Goal: Task Accomplishment & Management: Complete application form

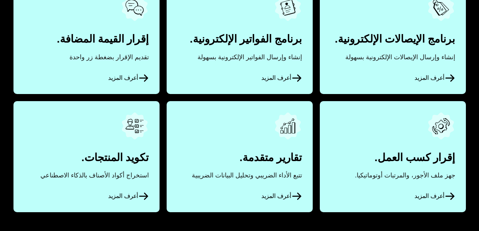
scroll to position [404, 0]
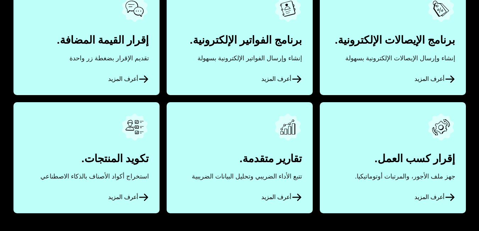
click at [117, 197] on span "أعرف المزيد" at bounding box center [128, 197] width 40 height 11
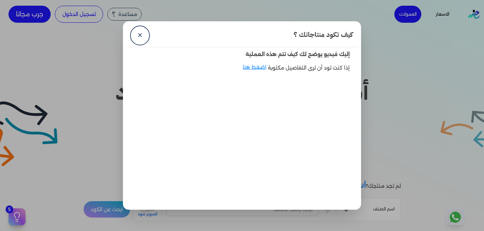
click at [140, 30] on link "✕" at bounding box center [139, 35] width 17 height 17
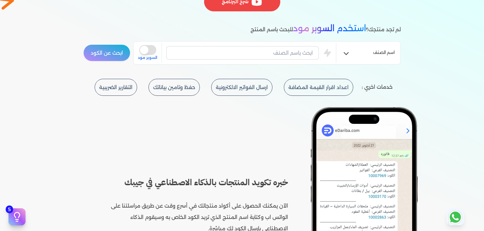
scroll to position [157, 0]
click at [238, 56] on input "text" at bounding box center [242, 52] width 153 height 13
click at [148, 53] on button "is super mode" at bounding box center [147, 50] width 17 height 10
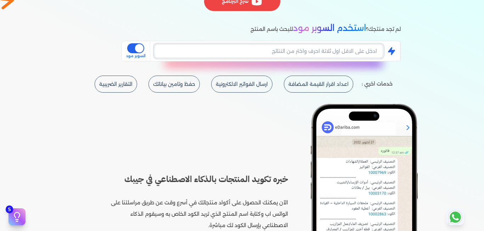
click at [174, 53] on input "text" at bounding box center [268, 50] width 229 height 13
click at [195, 51] on input "text" at bounding box center [268, 50] width 229 height 13
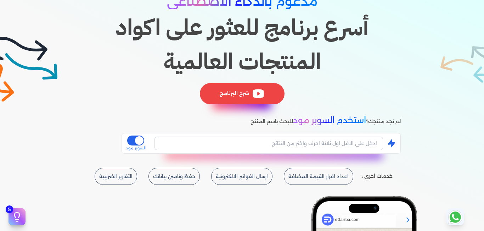
drag, startPoint x: 240, startPoint y: 89, endPoint x: 232, endPoint y: 94, distance: 8.9
click at [232, 94] on div "شرح البرنامج" at bounding box center [242, 93] width 85 height 21
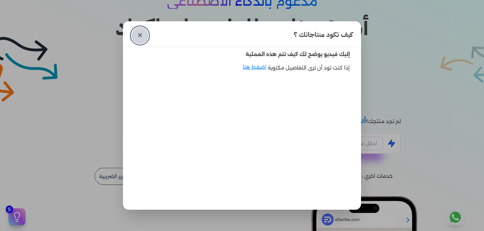
click at [138, 30] on link "✕" at bounding box center [139, 35] width 17 height 17
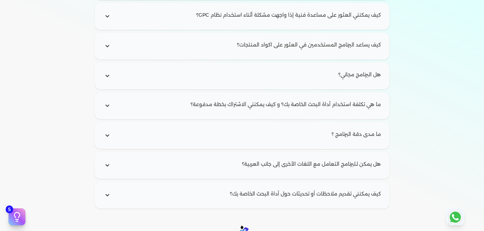
scroll to position [1034, 0]
click at [324, 141] on input "radio" at bounding box center [241, 134] width 289 height 21
radio input "true"
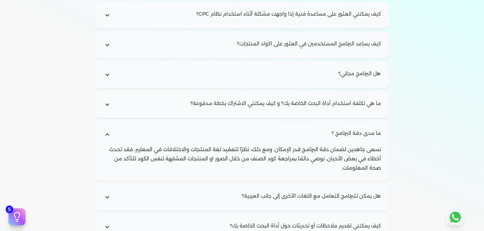
scroll to position [990, 0]
click at [337, 134] on input "radio" at bounding box center [241, 134] width 289 height 21
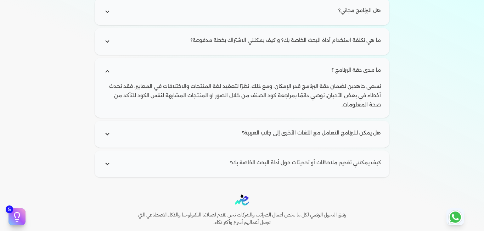
click at [356, 124] on input "radio" at bounding box center [241, 133] width 289 height 21
radio input "true"
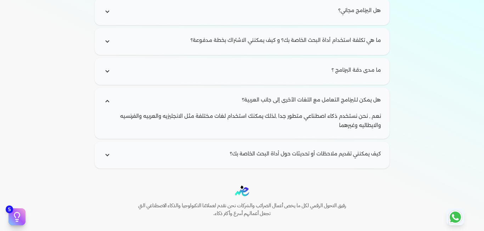
click at [282, 162] on input "radio" at bounding box center [241, 154] width 289 height 21
radio input "true"
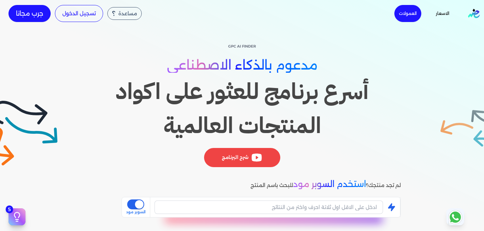
scroll to position [0, 0]
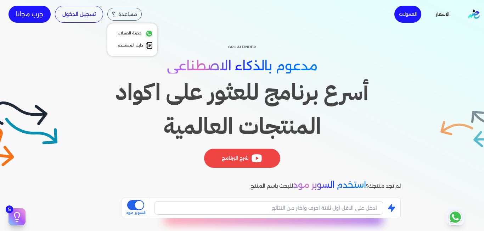
click at [119, 11] on div "مساعدة" at bounding box center [124, 14] width 34 height 13
click at [124, 41] on li "دليل المستخدم" at bounding box center [132, 46] width 50 height 16
click at [124, 43] on link "دليل المستخدم" at bounding box center [132, 45] width 41 height 10
click at [447, 13] on link "الاسعار" at bounding box center [442, 14] width 36 height 10
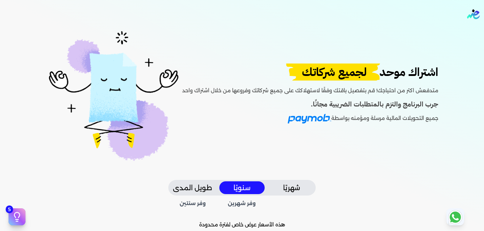
click at [319, 80] on span "لجميع شركاتك" at bounding box center [334, 71] width 105 height 17
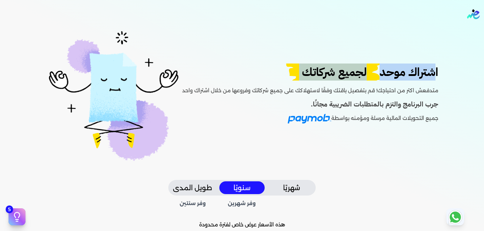
click at [319, 80] on span "لجميع شركاتك" at bounding box center [334, 71] width 105 height 17
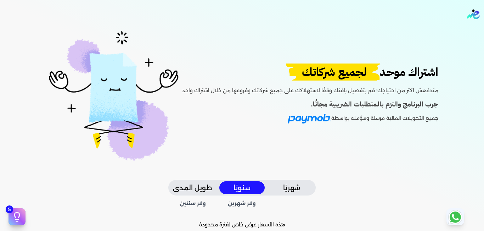
click at [241, 116] on p "جميع التحويلات المالية مرسلة ومؤمنه بواسطة" at bounding box center [310, 119] width 256 height 10
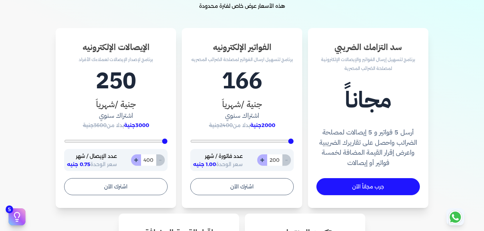
scroll to position [220, 0]
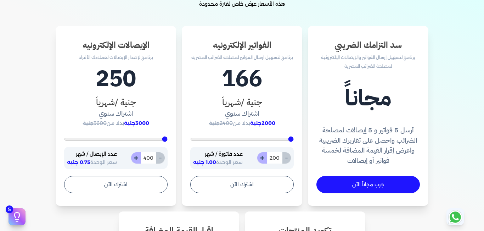
click at [265, 156] on button "+" at bounding box center [262, 157] width 10 height 11
type input "201"
click at [265, 156] on button "+" at bounding box center [262, 157] width 10 height 11
type input "202"
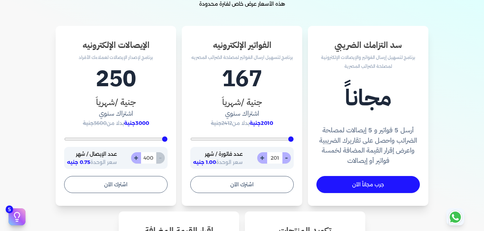
type input "202"
click at [265, 156] on button "+" at bounding box center [262, 157] width 10 height 11
type input "203"
click at [265, 156] on button "+" at bounding box center [262, 157] width 10 height 11
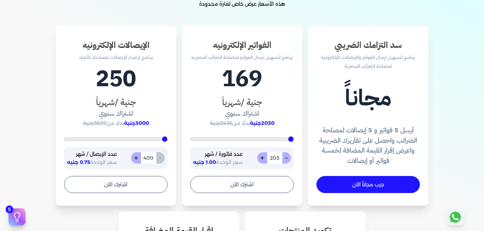
type input "204"
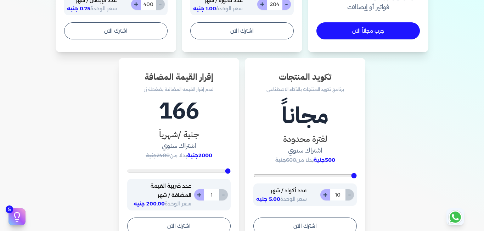
scroll to position [417, 0]
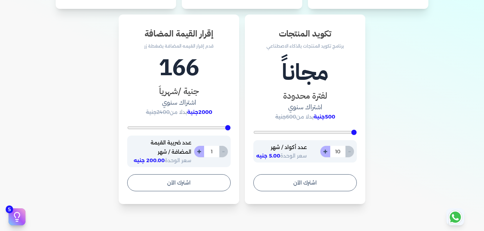
click at [288, 158] on span "سعر الوحدة 5.00 جنيه" at bounding box center [281, 155] width 51 height 6
drag, startPoint x: 288, startPoint y: 158, endPoint x: 289, endPoint y: 147, distance: 10.7
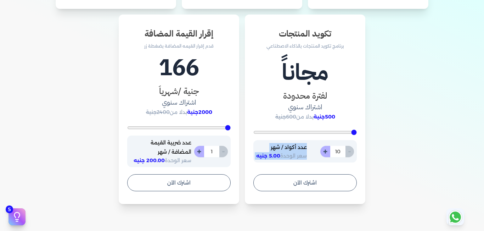
click at [289, 147] on div "عدد أكواد / شهر سعر الوحدة 5.00 جنيه" at bounding box center [281, 151] width 51 height 17
click at [289, 147] on p "عدد أكواد / شهر" at bounding box center [281, 147] width 51 height 9
drag, startPoint x: 289, startPoint y: 147, endPoint x: 289, endPoint y: 156, distance: 8.9
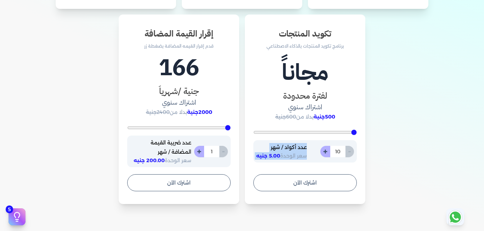
click at [289, 156] on div "عدد أكواد / شهر سعر الوحدة 5.00 جنيه" at bounding box center [281, 151] width 51 height 17
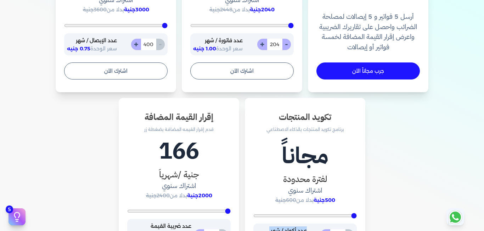
scroll to position [410, 0]
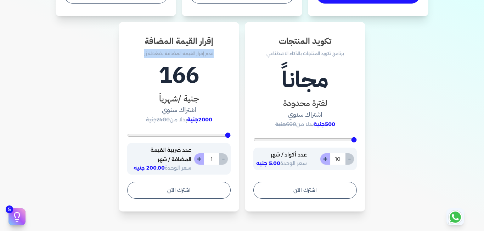
drag, startPoint x: 214, startPoint y: 52, endPoint x: 140, endPoint y: 49, distance: 74.5
click at [140, 49] on p "قدم إقرار القيمه المضافة بضغطة زر" at bounding box center [178, 53] width 103 height 9
click at [130, 55] on p "قدم إقرار القيمه المضافة بضغطة زر" at bounding box center [178, 53] width 103 height 9
click at [89, 101] on div "سد التزامك الضريبي برنامج لتسهيل إرسال الفواتير والإيصالات الإلكترونية لمصلحة ا…" at bounding box center [242, 24] width 442 height 374
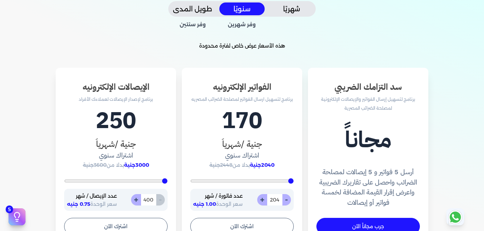
scroll to position [178, 0]
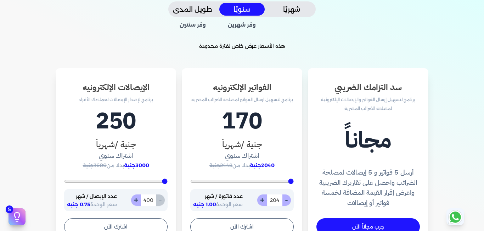
click at [19, 216] on icon at bounding box center [17, 214] width 5 height 5
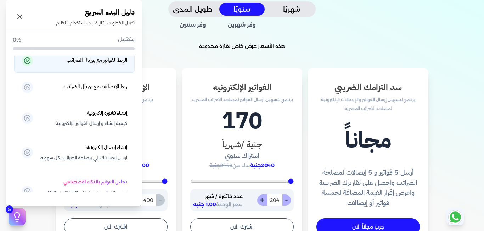
scroll to position [7, 0]
drag, startPoint x: 74, startPoint y: 63, endPoint x: 64, endPoint y: 65, distance: 10.1
click at [64, 65] on p "الربط الفواتير مع بورتال الضرائب" at bounding box center [83, 60] width 87 height 11
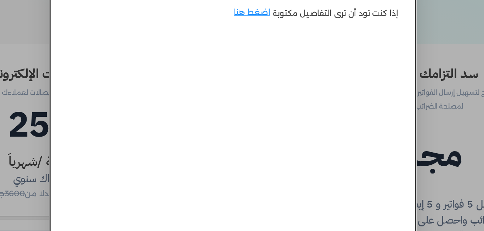
scroll to position [11, 0]
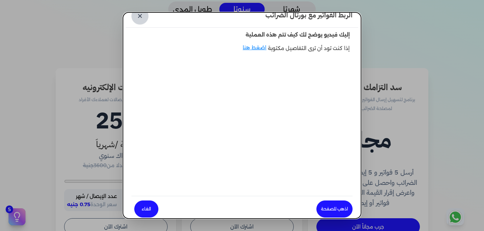
click at [145, 19] on link "✕" at bounding box center [139, 15] width 17 height 17
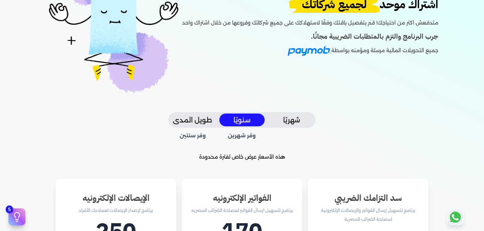
scroll to position [67, 0]
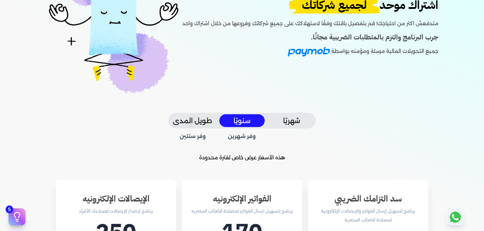
click at [195, 126] on button "طويل المدى" at bounding box center [192, 120] width 45 height 13
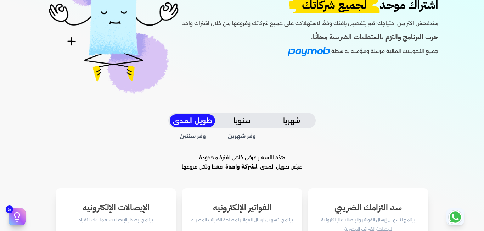
drag, startPoint x: 287, startPoint y: 159, endPoint x: 172, endPoint y: 169, distance: 115.6
click at [172, 169] on p "عرض طويل المدى لشركة واحدة فقط ولكل فروعها" at bounding box center [242, 166] width 442 height 9
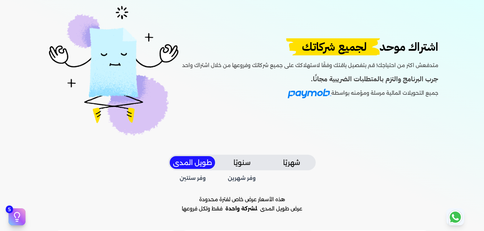
scroll to position [0, 0]
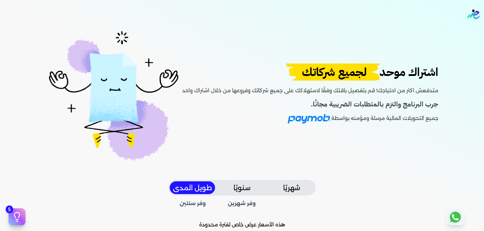
click at [476, 17] on img "Global" at bounding box center [473, 14] width 13 height 10
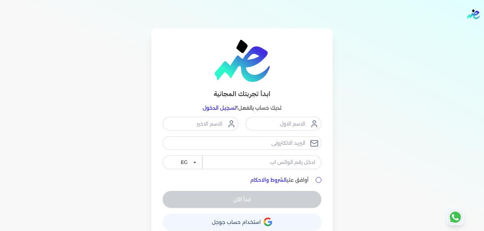
scroll to position [11, 0]
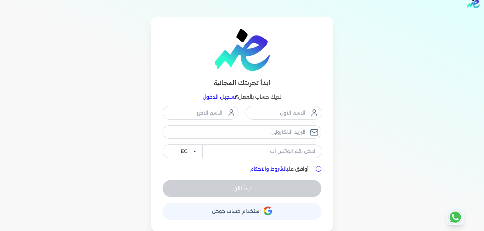
click at [268, 211] on icon "button" at bounding box center [268, 210] width 9 height 9
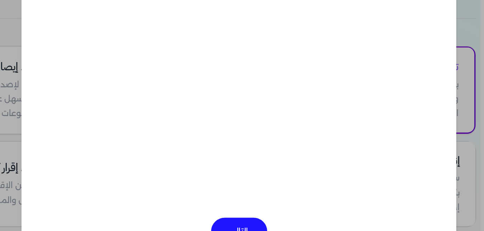
click at [129, 193] on div "التالي" at bounding box center [242, 127] width 269 height 150
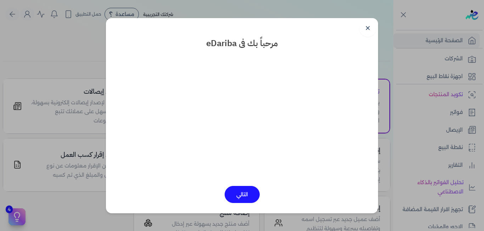
click at [246, 197] on button "التالي" at bounding box center [242, 194] width 35 height 17
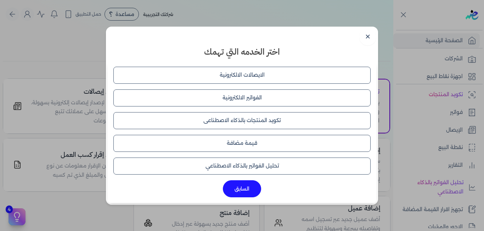
click at [263, 96] on button "الفواتير الالكترونية" at bounding box center [241, 97] width 257 height 17
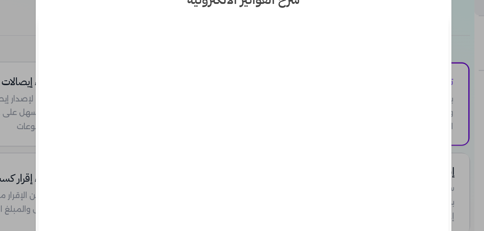
scroll to position [3, 0]
click at [0, 105] on dialog "✕ شرح الفواتير الالكترونية السابق" at bounding box center [242, 115] width 484 height 231
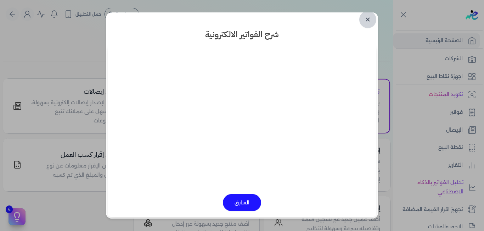
click at [366, 23] on link "✕" at bounding box center [367, 19] width 17 height 17
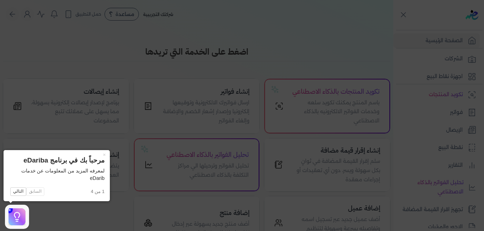
click at [365, 23] on icon at bounding box center [242, 115] width 484 height 231
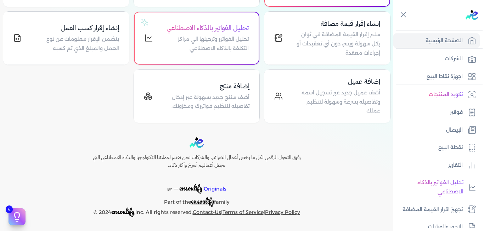
scroll to position [0, 0]
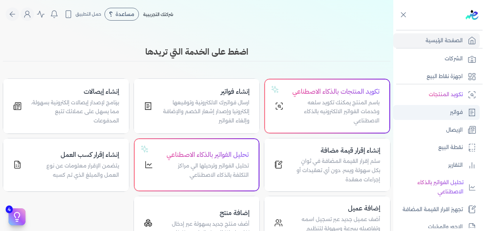
click at [439, 115] on link "فواتير" at bounding box center [436, 112] width 86 height 15
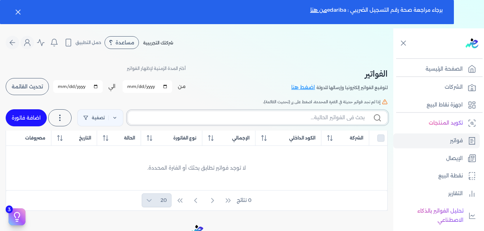
click at [212, 114] on input "text" at bounding box center [249, 117] width 231 height 7
click at [30, 114] on link "اضافة فاتورة" at bounding box center [26, 117] width 41 height 17
select select "EGP"
select select "B"
select select "EGS"
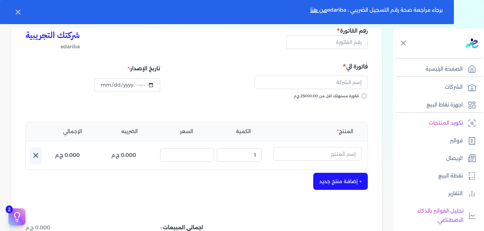
scroll to position [108, 0]
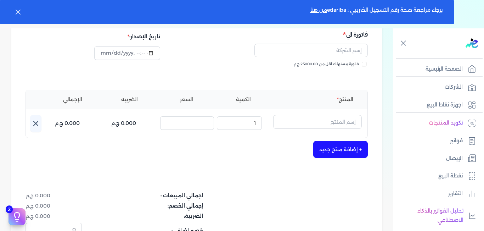
click at [324, 149] on button "+ إضافة منتج جديد" at bounding box center [340, 149] width 55 height 17
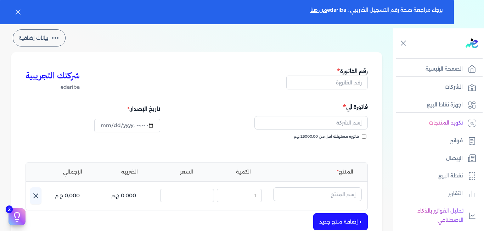
scroll to position [0, 0]
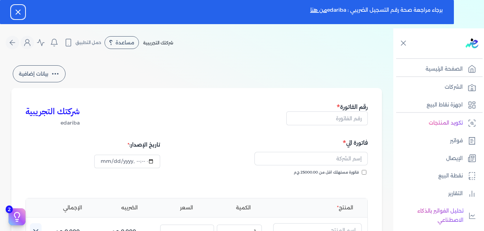
click at [21, 11] on icon "button" at bounding box center [18, 12] width 9 height 9
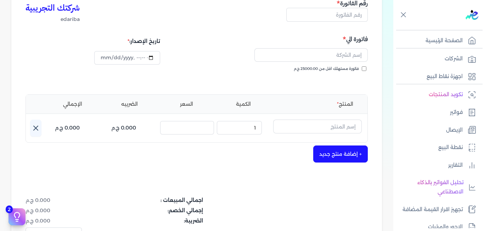
scroll to position [75, 0]
click at [344, 154] on button "+ إضافة منتج جديد" at bounding box center [340, 153] width 55 height 17
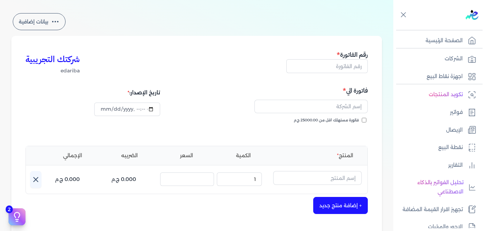
scroll to position [23, 0]
click at [301, 123] on span "فاتورة مستهلك اقل من 25000.00 ج.م" at bounding box center [326, 121] width 65 height 6
click at [362, 123] on input "فاتورة مستهلك اقل من 25000.00 ج.م" at bounding box center [364, 120] width 5 height 5
click at [301, 123] on span "فاتورة مستهلك اقل من 25000.00 ج.م" at bounding box center [326, 121] width 65 height 6
click at [362, 123] on input "فاتورة مستهلك اقل من 25000.00 ج.م" at bounding box center [364, 120] width 5 height 5
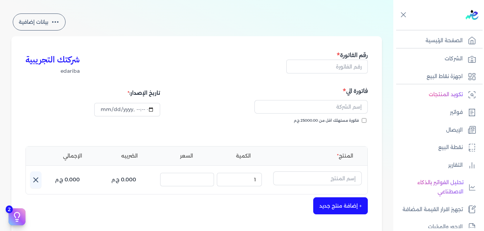
click at [301, 123] on span "فاتورة مستهلك اقل من 25000.00 ج.م" at bounding box center [326, 121] width 65 height 6
click at [362, 123] on input "فاتورة مستهلك اقل من 25000.00 ج.م" at bounding box center [364, 120] width 5 height 5
click at [301, 123] on span "فاتورة مستهلك اقل من 25000.00 ج.م" at bounding box center [326, 121] width 65 height 6
click at [362, 123] on input "فاتورة مستهلك اقل من 25000.00 ج.م" at bounding box center [364, 120] width 5 height 5
checkbox input "false"
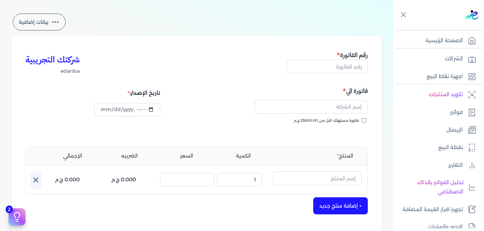
click at [226, 65] on div "شركتك التجريبية edariba رقم الفاتورة" at bounding box center [197, 62] width 342 height 24
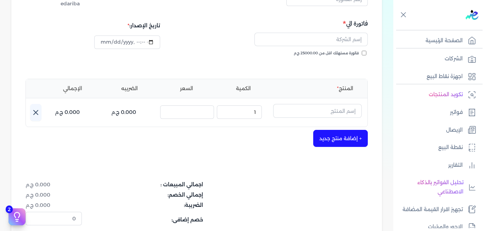
scroll to position [93, 0]
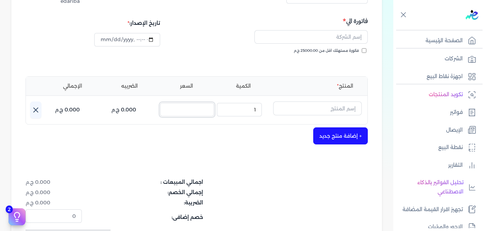
click at [174, 114] on input "السعر :" at bounding box center [187, 109] width 54 height 13
click at [169, 106] on input "السعر :" at bounding box center [187, 109] width 54 height 13
type input "26"
click at [169, 108] on input "26" at bounding box center [187, 109] width 54 height 13
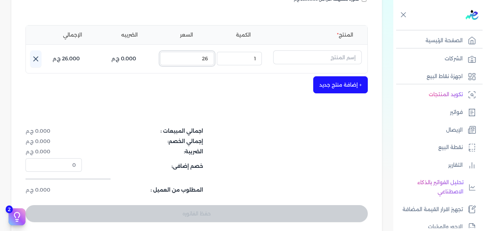
scroll to position [152, 0]
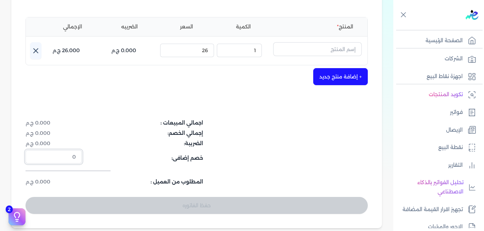
click at [81, 158] on input "0" at bounding box center [54, 156] width 56 height 13
click at [57, 156] on input "0" at bounding box center [54, 156] width 56 height 13
click at [38, 156] on input "11" at bounding box center [54, 156] width 56 height 13
type input "12"
click at [38, 156] on input "12" at bounding box center [54, 156] width 56 height 13
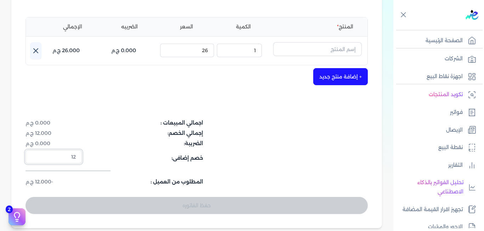
drag, startPoint x: 47, startPoint y: 156, endPoint x: 102, endPoint y: 156, distance: 55.6
click at [102, 156] on dl "خصم إضافى: 12" at bounding box center [145, 156] width 238 height 13
click at [102, 156] on dt "خصم إضافى:" at bounding box center [144, 156] width 117 height 13
click at [38, 52] on icon at bounding box center [36, 50] width 9 height 9
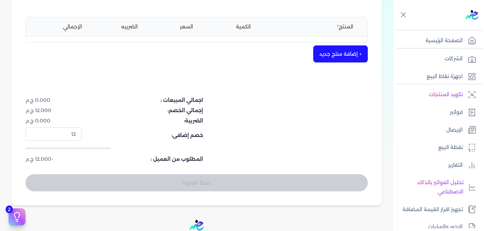
click at [339, 46] on button "+ إضافة منتج جديد" at bounding box center [340, 53] width 55 height 17
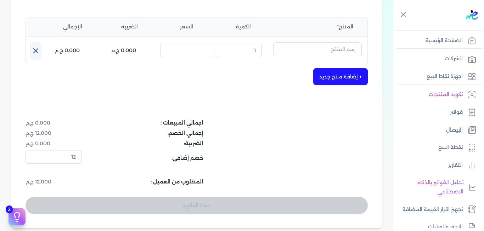
click at [318, 68] on div "+ إضافة منتج جديد" at bounding box center [197, 76] width 342 height 17
click at [326, 73] on button "+ إضافة منتج جديد" at bounding box center [340, 76] width 55 height 17
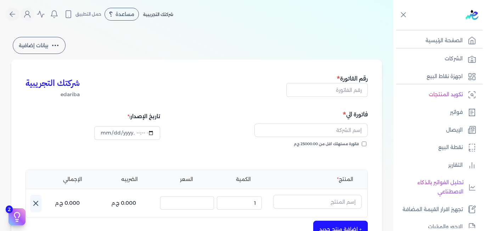
click at [33, 45] on button "بيانات إضافية" at bounding box center [39, 45] width 53 height 17
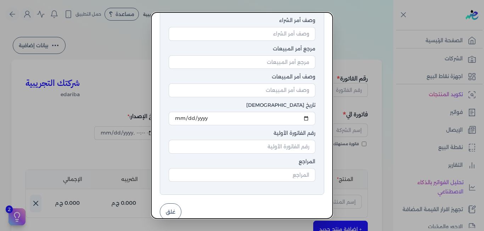
scroll to position [83, 0]
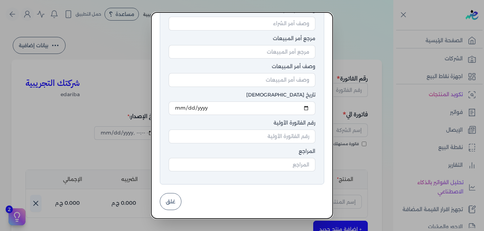
click at [130, 70] on dialog "بيانات إضافية للفاتورة رقم طلب الشراء وصف أمر الشراء مرجع أمر المبيعات وصف أمر …" at bounding box center [242, 115] width 484 height 231
click at [176, 197] on button "غلق" at bounding box center [171, 201] width 22 height 17
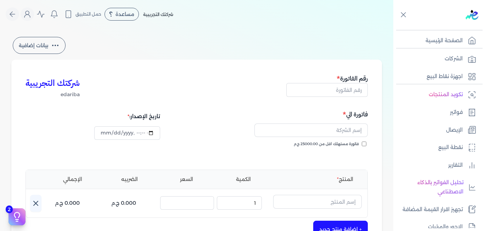
scroll to position [7, 0]
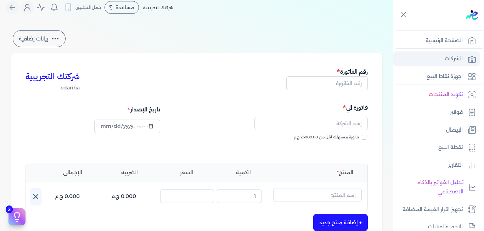
click at [441, 61] on link "الشركات" at bounding box center [436, 58] width 86 height 15
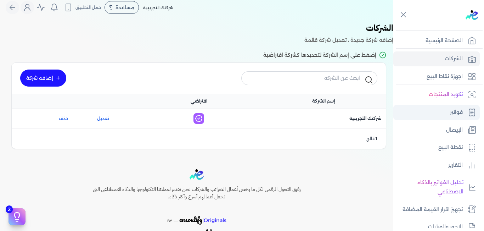
click at [435, 117] on link "فواتير" at bounding box center [436, 112] width 86 height 15
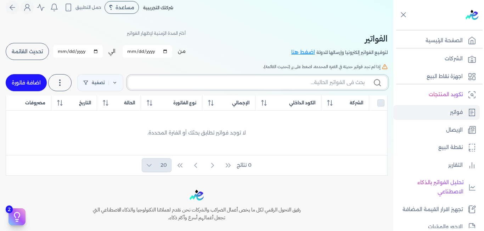
click at [272, 83] on input "text" at bounding box center [249, 82] width 231 height 7
click at [23, 79] on link "اضافة فاتورة" at bounding box center [26, 82] width 41 height 17
select select "EGP"
select select "B"
select select "EGS"
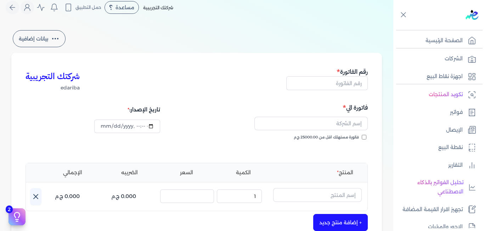
click at [312, 130] on button "button" at bounding box center [310, 125] width 113 height 16
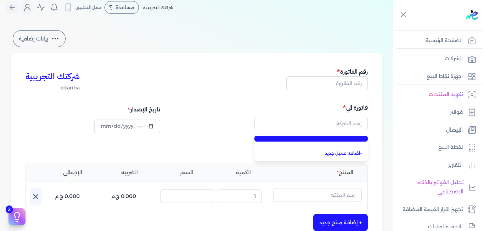
click at [252, 120] on div "+ اضافه عميل جديد" at bounding box center [283, 125] width 169 height 16
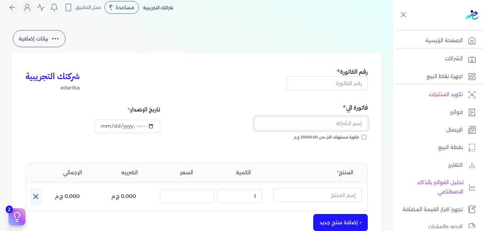
click at [318, 125] on input "text" at bounding box center [310, 123] width 113 height 13
click at [327, 156] on link "+ اضافه عميل جديد" at bounding box center [316, 153] width 94 height 6
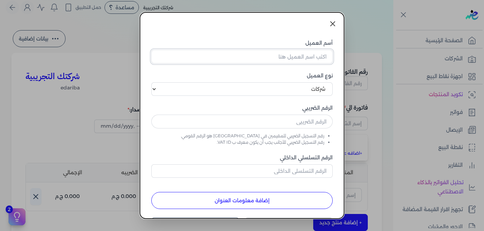
click at [281, 56] on input "أسم العميل" at bounding box center [241, 56] width 181 height 13
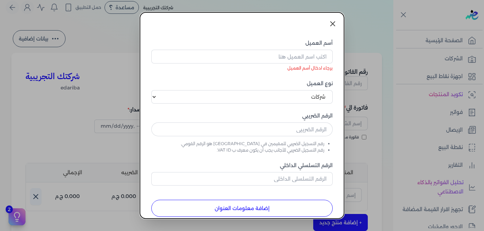
drag, startPoint x: 332, startPoint y: 29, endPoint x: 322, endPoint y: 33, distance: 10.7
click at [332, 29] on link at bounding box center [332, 23] width 17 height 17
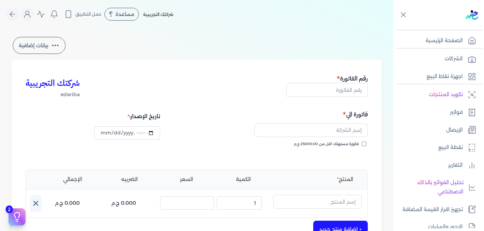
click at [71, 91] on span "edariba" at bounding box center [53, 94] width 54 height 7
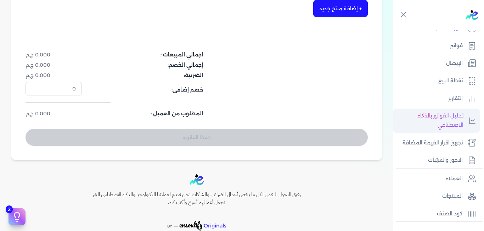
scroll to position [67, 0]
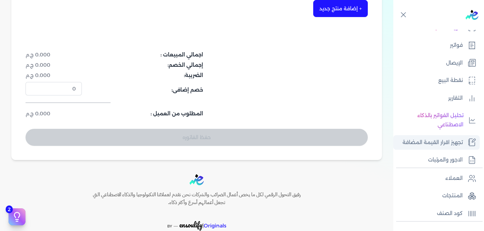
click at [416, 144] on p "تجهيز اقرار القيمة المضافة" at bounding box center [432, 142] width 60 height 9
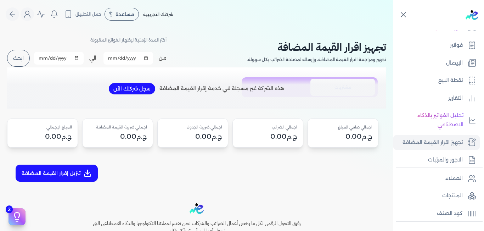
click at [404, 15] on icon at bounding box center [403, 14] width 9 height 9
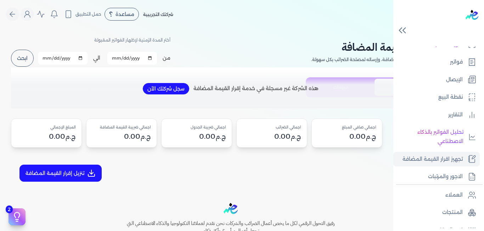
click at [402, 24] on icon at bounding box center [402, 30] width 12 height 12
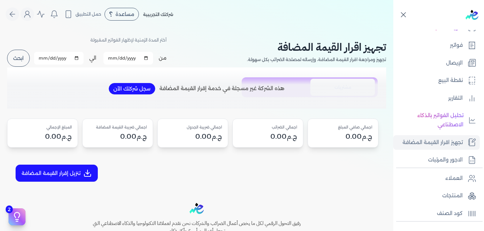
click at [405, 15] on icon at bounding box center [403, 14] width 9 height 9
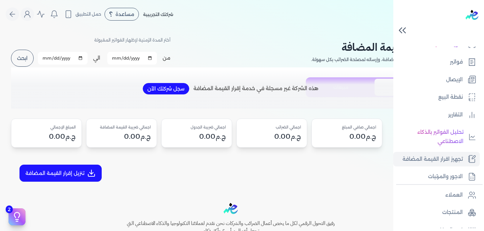
click at [401, 27] on icon at bounding box center [402, 30] width 12 height 12
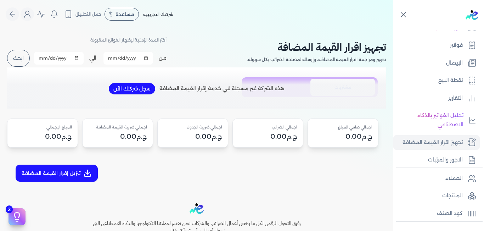
click at [363, 18] on div "شركتك التجريبية مساعدة خدمة العملاء دليل المستخدم حمل التطبيق لا يوجد اشعارات م…" at bounding box center [200, 13] width 388 height 13
drag, startPoint x: 465, startPoint y: 7, endPoint x: 469, endPoint y: 11, distance: 5.8
click at [466, 8] on div at bounding box center [440, 15] width 88 height 30
click at [469, 12] on img at bounding box center [472, 15] width 13 height 10
